Goal: Task Accomplishment & Management: Complete application form

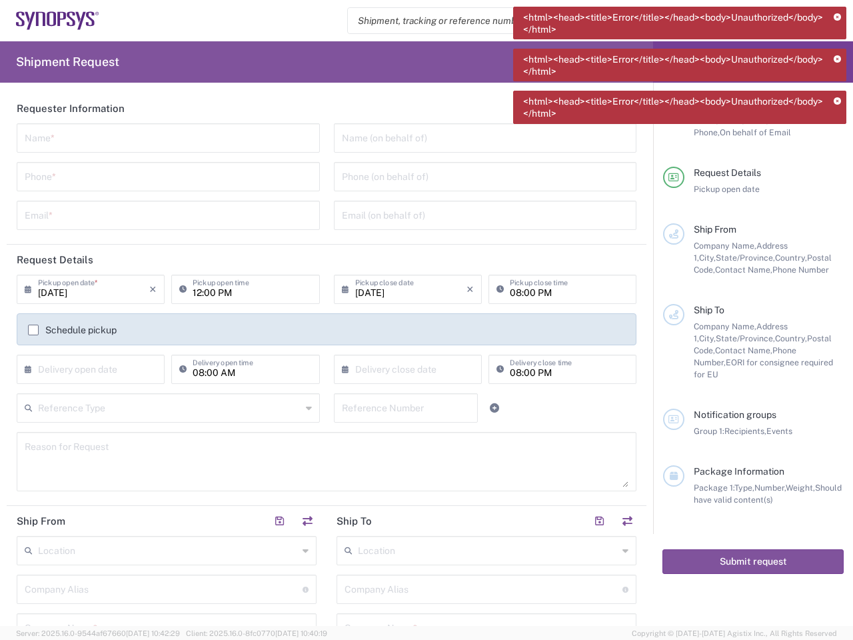
click at [837, 17] on icon at bounding box center [837, 17] width 7 height 7
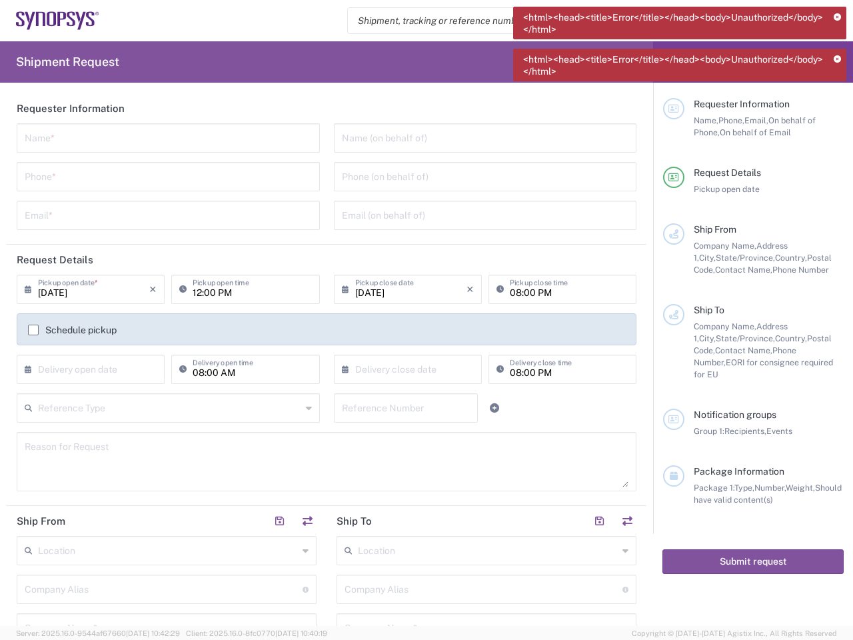
click at [837, 59] on icon at bounding box center [837, 59] width 7 height 7
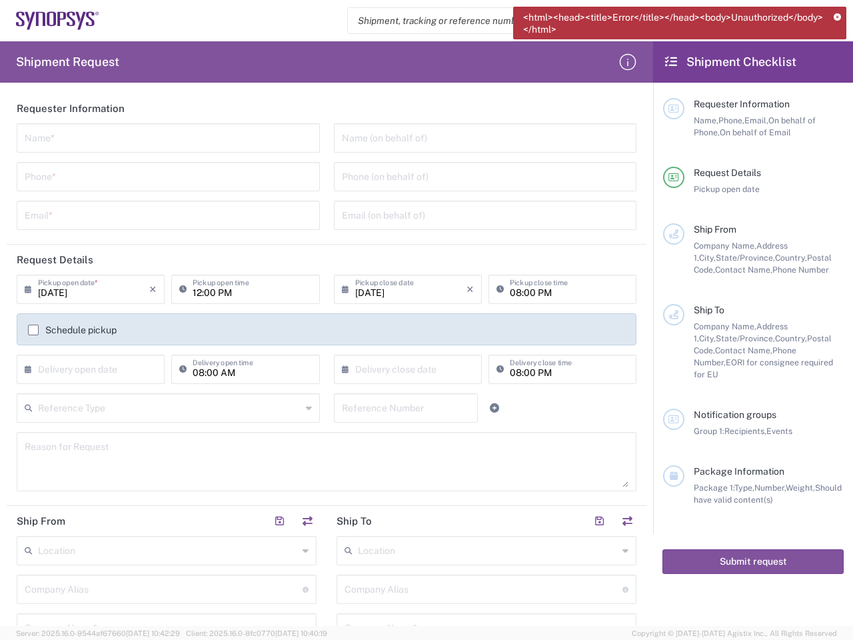
click at [837, 101] on div "Requester Information" at bounding box center [769, 104] width 150 height 12
click at [165, 138] on input "text" at bounding box center [168, 136] width 287 height 23
click at [165, 177] on input "tel" at bounding box center [168, 175] width 287 height 23
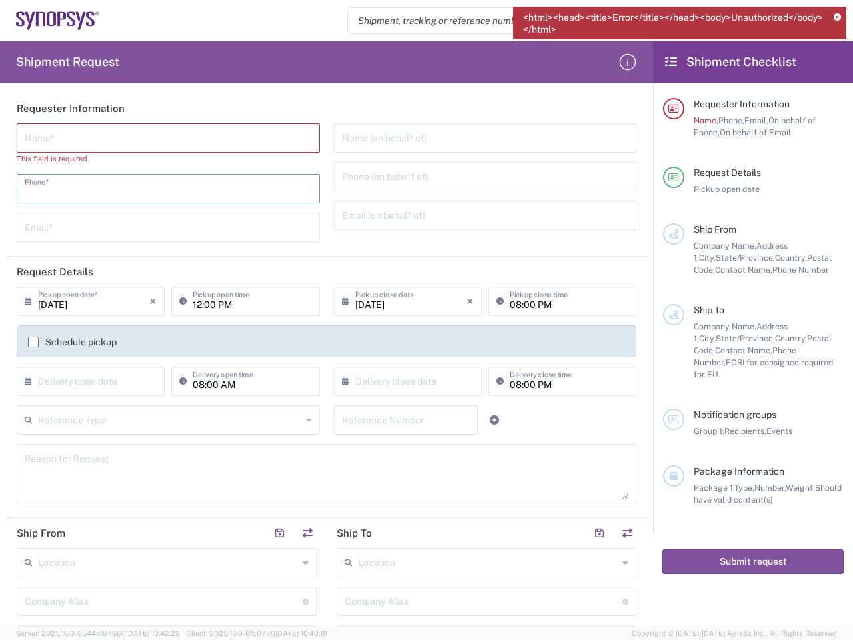
click at [165, 215] on input "text" at bounding box center [168, 226] width 287 height 23
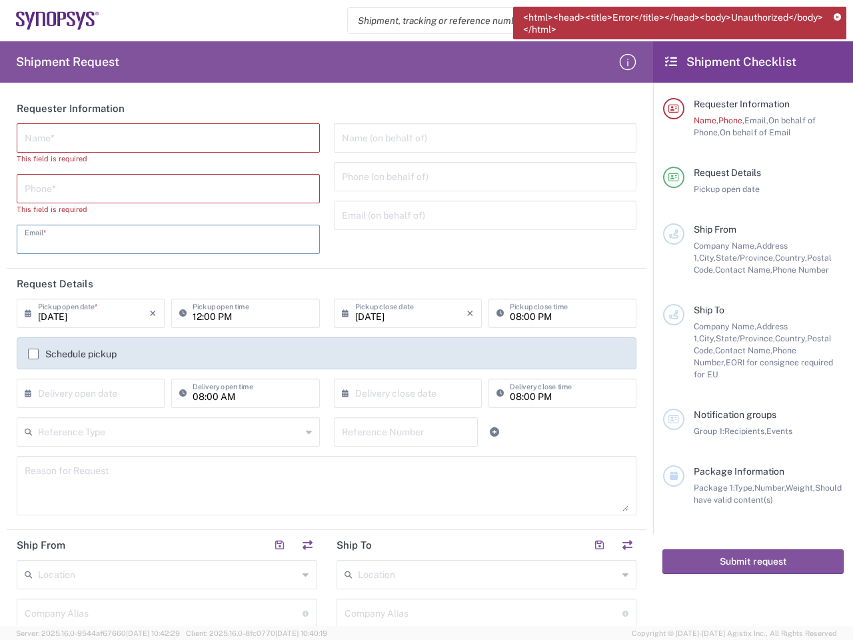
click at [476, 138] on input "text" at bounding box center [485, 136] width 287 height 23
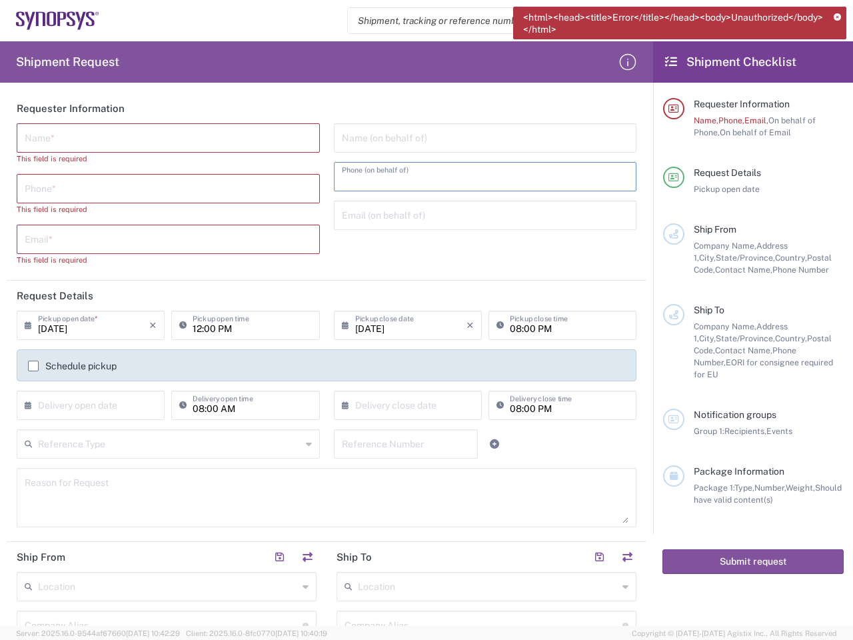
click at [476, 177] on input "tel" at bounding box center [485, 175] width 287 height 23
click at [476, 215] on input "text" at bounding box center [485, 214] width 287 height 23
click at [89, 289] on h2 "Request Details" at bounding box center [55, 295] width 77 height 13
